Goal: Task Accomplishment & Management: Manage account settings

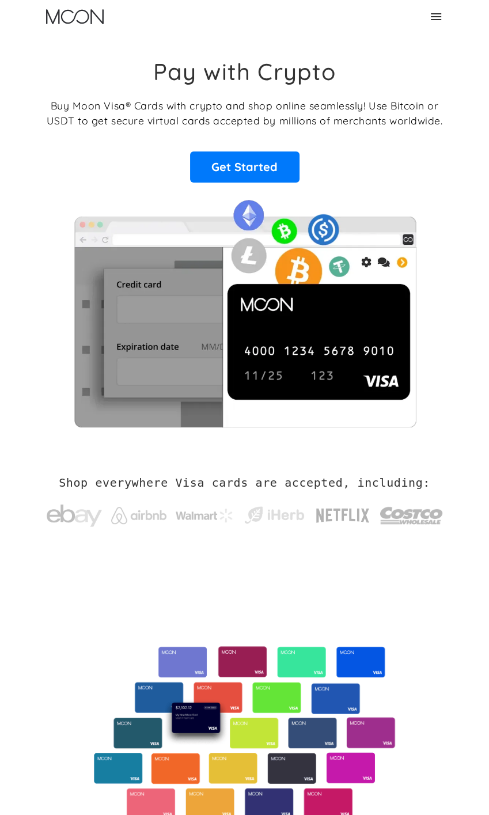
click at [434, 19] on icon at bounding box center [436, 16] width 10 height 7
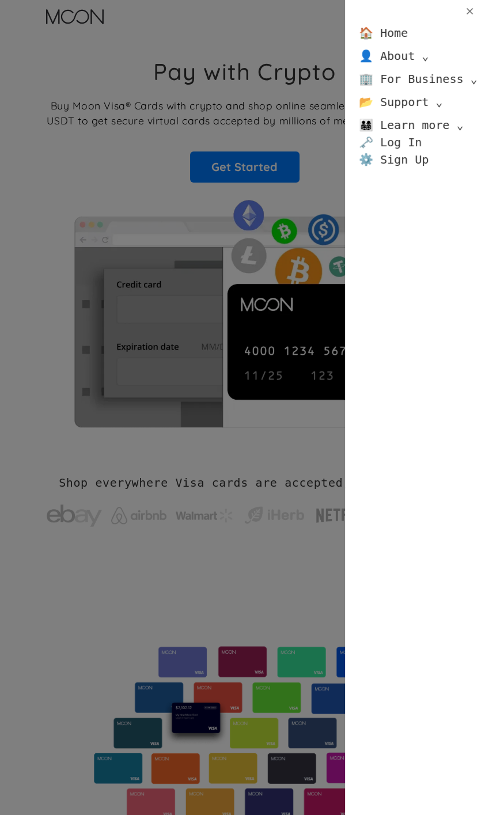
click at [403, 145] on link "🗝️ Log In" at bounding box center [390, 142] width 63 height 17
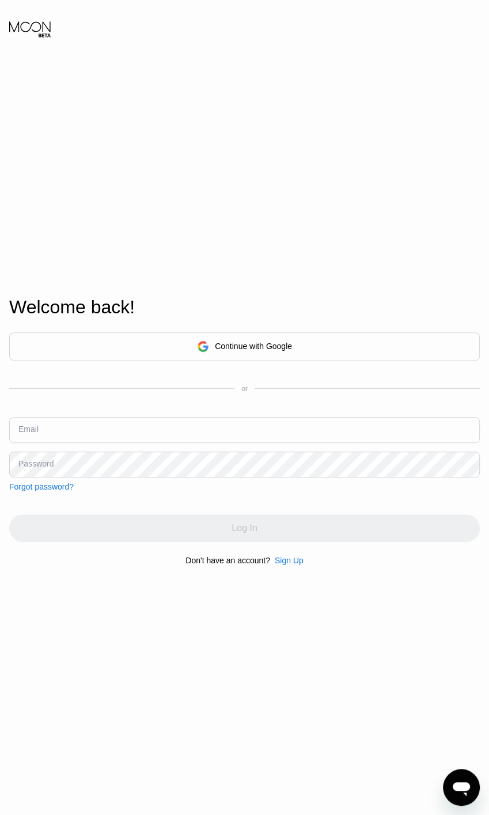
click at [62, 428] on input "text" at bounding box center [244, 430] width 470 height 26
type input "[EMAIL_ADDRESS][DOMAIN_NAME]"
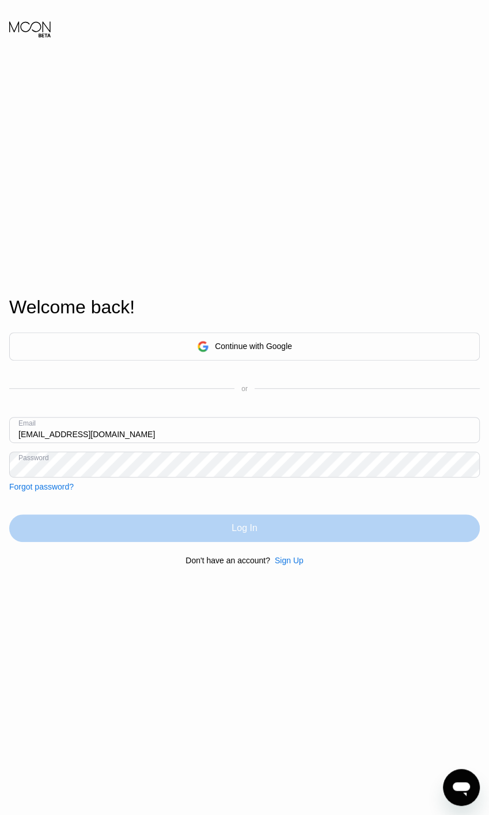
click at [46, 537] on div "Log In" at bounding box center [244, 528] width 470 height 28
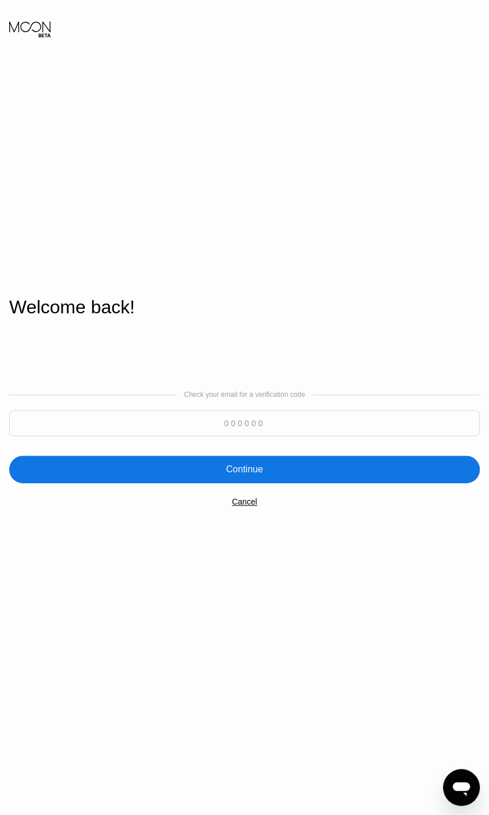
click at [51, 419] on input at bounding box center [244, 423] width 470 height 26
type input "350556"
click at [122, 471] on div "Continue" at bounding box center [244, 469] width 470 height 28
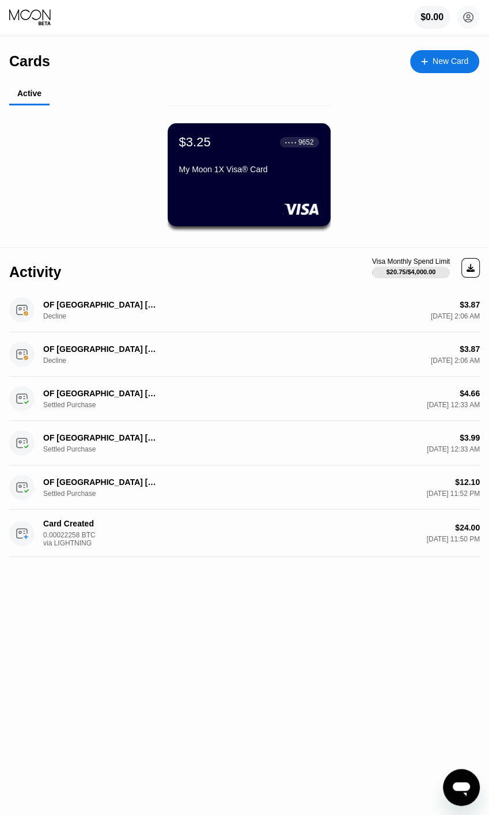
click at [321, 156] on div "$3.25 ● ● ● ● 9652 My Moon 1X Visa® Card" at bounding box center [249, 174] width 163 height 103
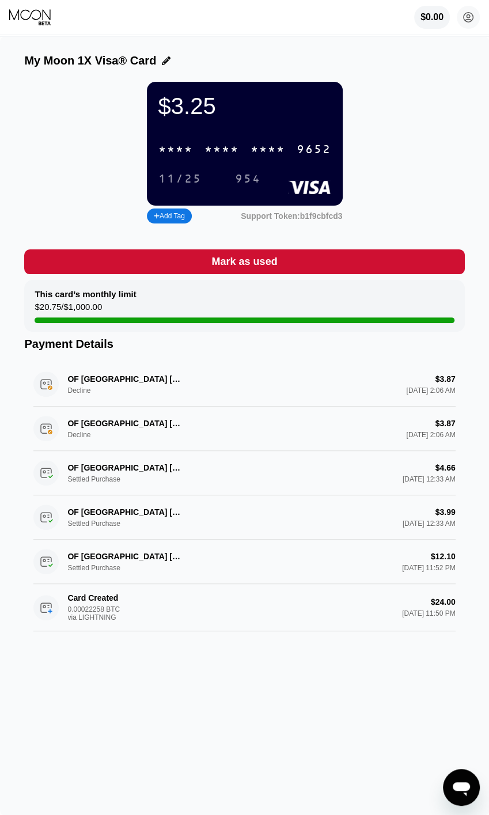
click at [467, 18] on icon at bounding box center [468, 17] width 6 height 6
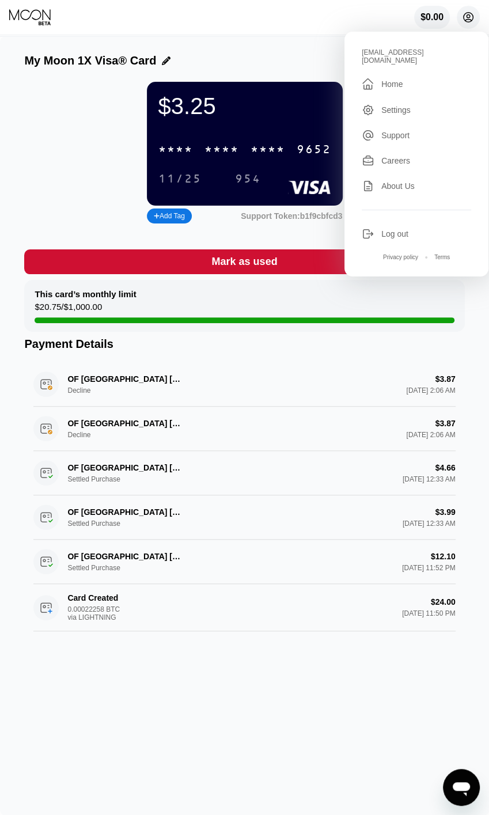
click at [313, 98] on div "$3.25" at bounding box center [244, 106] width 173 height 26
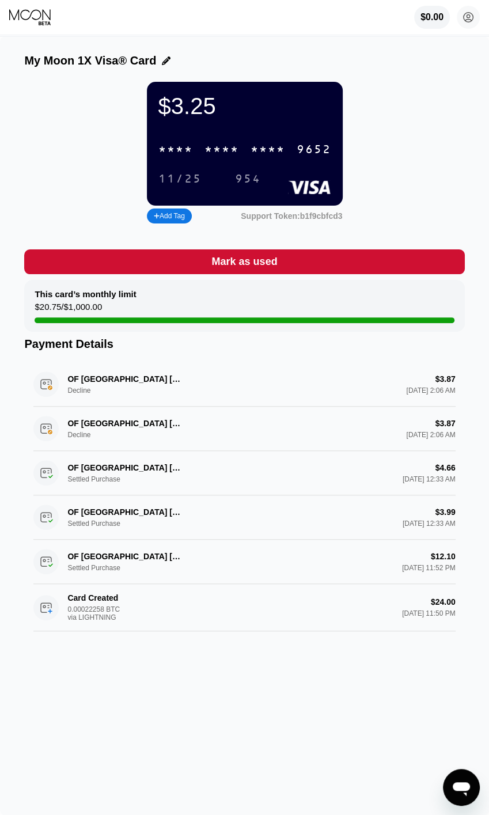
click at [318, 129] on div "$3.25 * * * * * * * * * * * * 9652 11/25 954" at bounding box center [245, 144] width 196 height 124
click at [322, 44] on div "My Moon 1X Visa® Card $3.25 * * * * * * * * * * * * 9652 11/25 954 Add Tag Supp…" at bounding box center [244, 426] width 489 height 778
click at [368, 51] on div "My Moon 1X Visa® Card $3.25 * * * * * * * * * * * * 9652 11/25 954 Add Tag Supp…" at bounding box center [244, 426] width 489 height 778
click at [33, 25] on icon at bounding box center [30, 17] width 43 height 17
